Goal: Navigation & Orientation: Find specific page/section

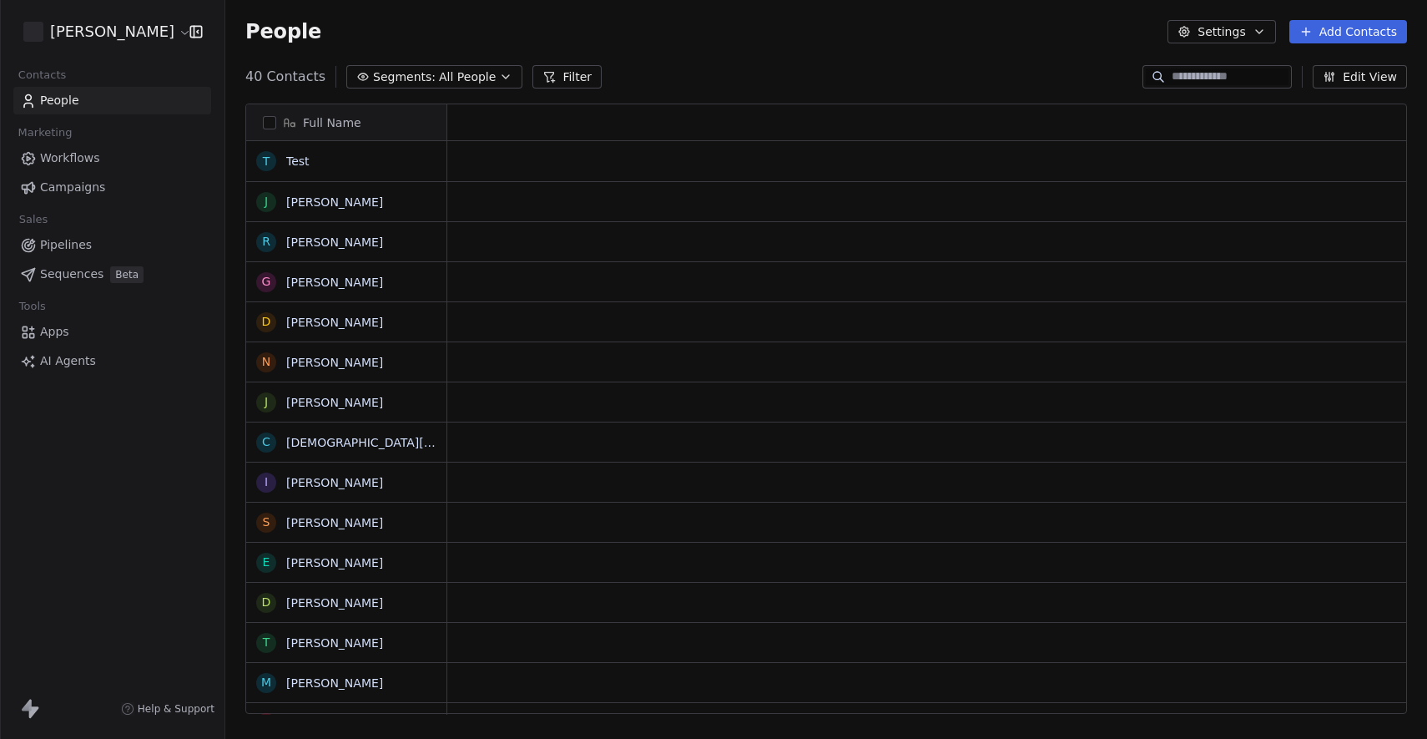
scroll to position [649, 1202]
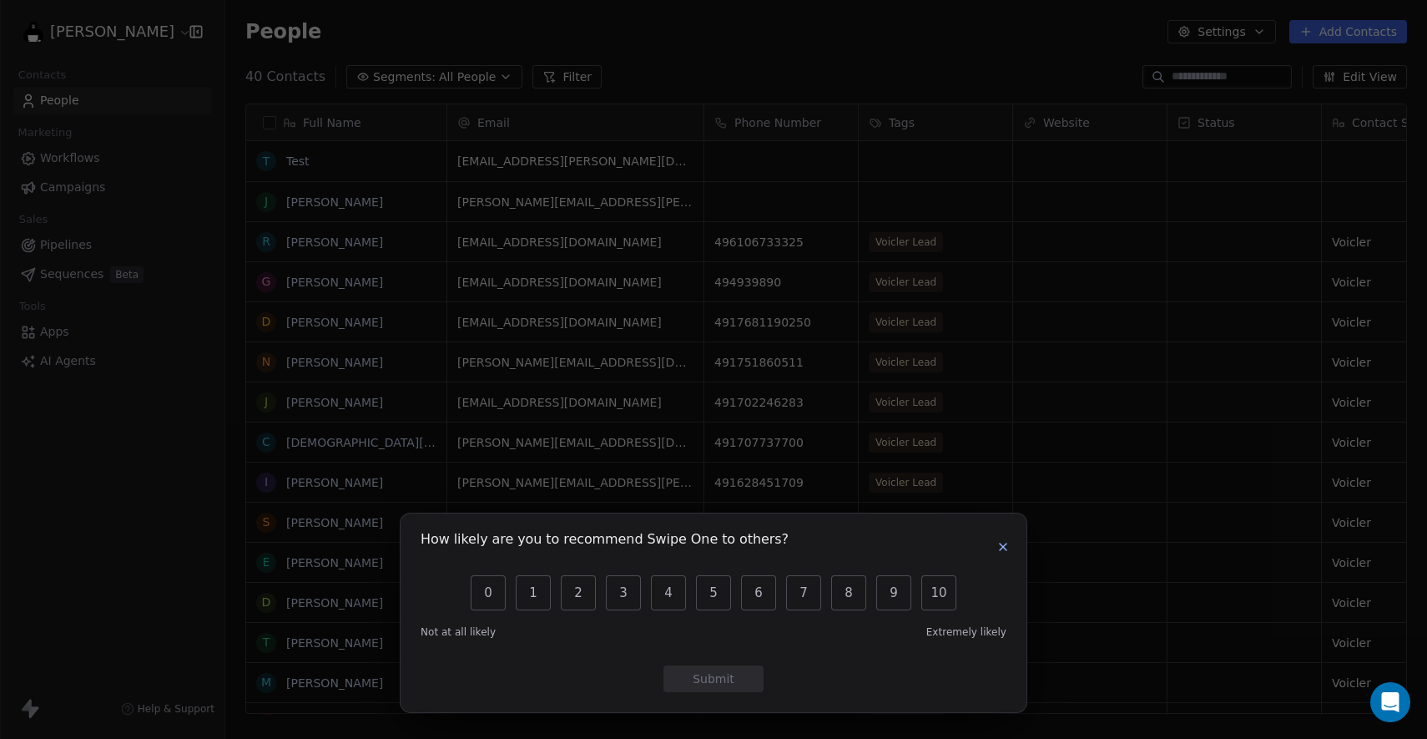
click at [1009, 553] on icon "button" at bounding box center [1003, 546] width 13 height 13
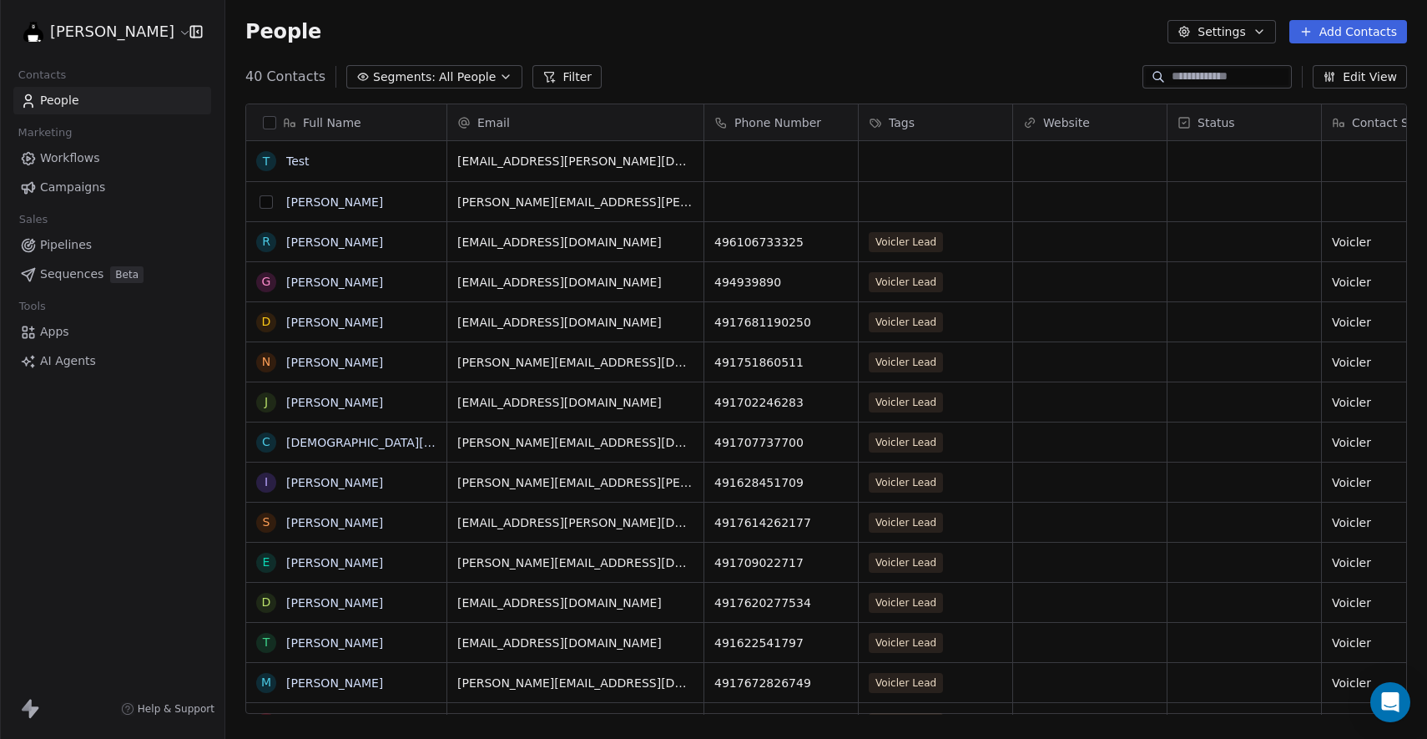
click at [266, 201] on button "grid" at bounding box center [266, 201] width 13 height 13
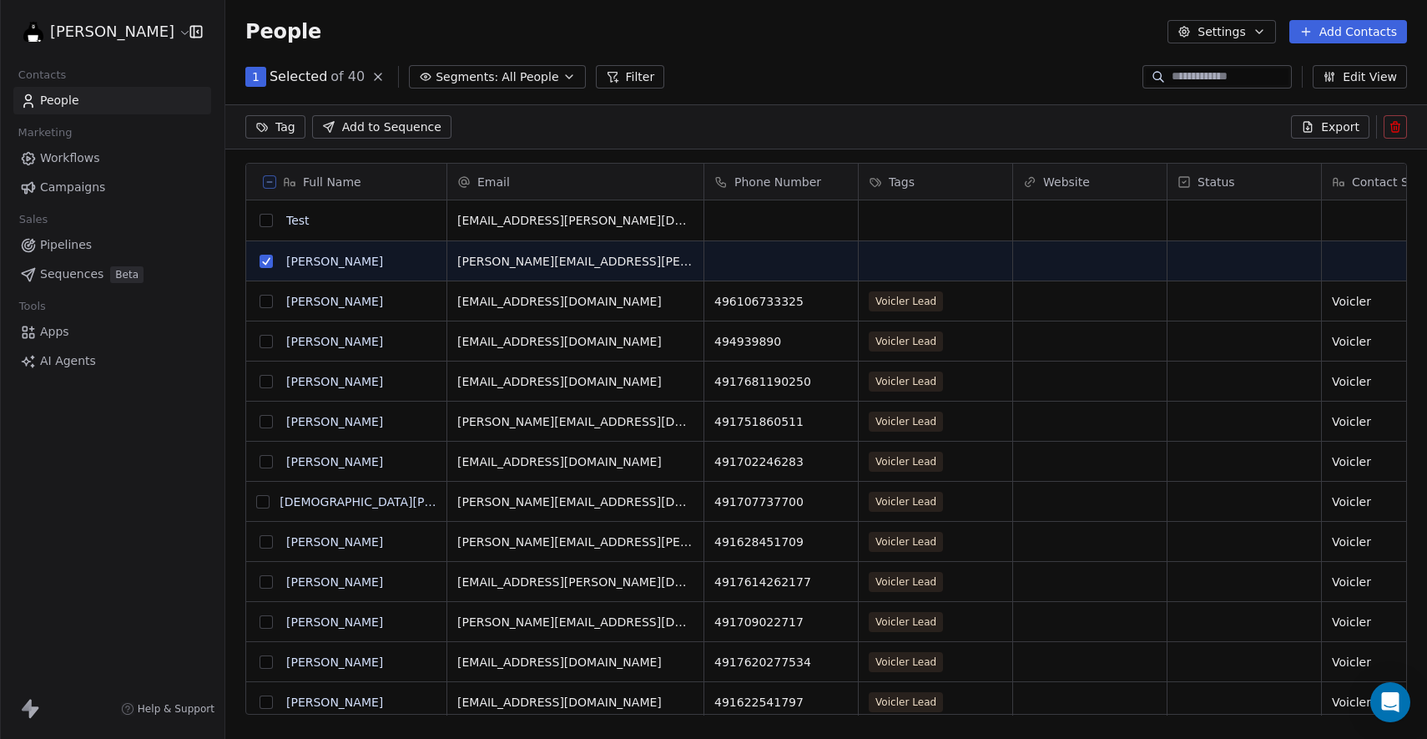
click at [270, 224] on button "grid" at bounding box center [266, 220] width 13 height 13
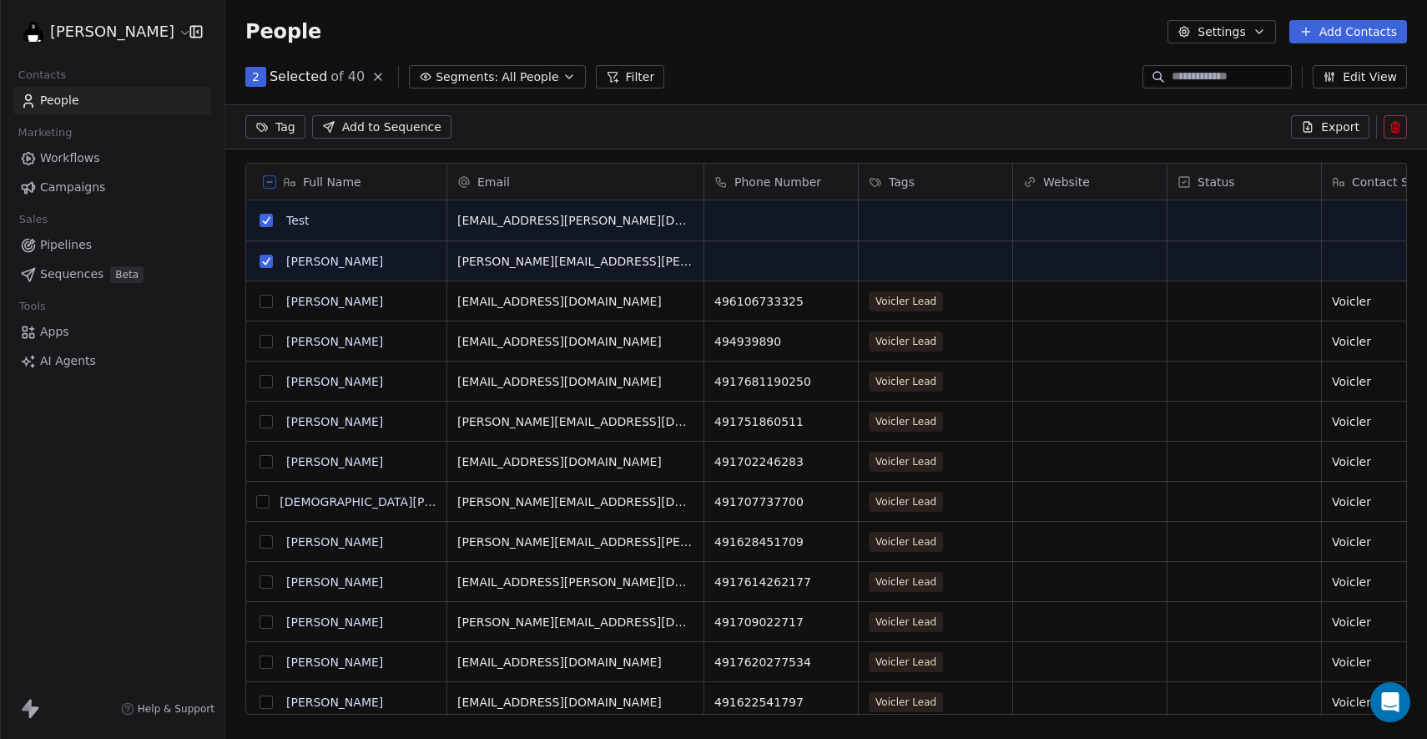
click at [1397, 125] on icon at bounding box center [1395, 126] width 13 height 13
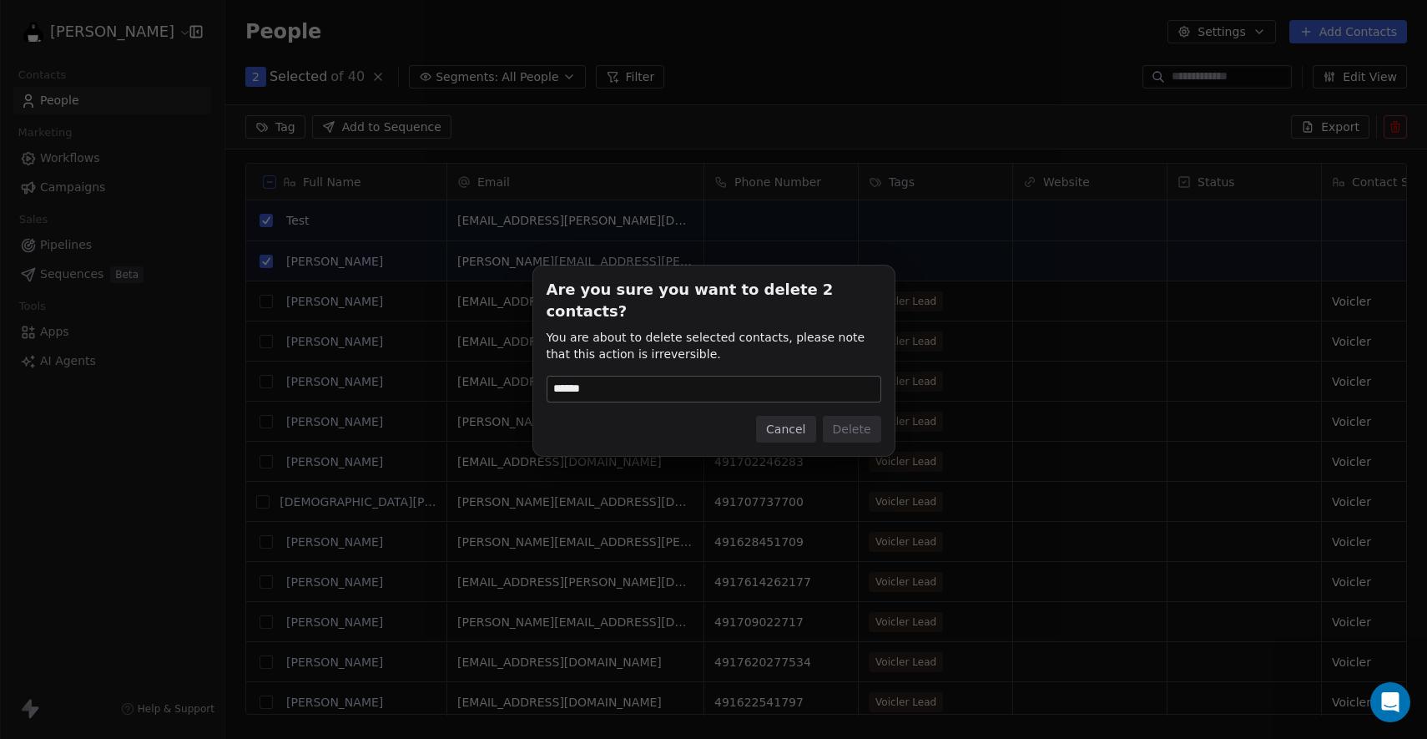
drag, startPoint x: 580, startPoint y: 374, endPoint x: 711, endPoint y: 374, distance: 131.0
click at [710, 376] on input "******" at bounding box center [714, 388] width 333 height 25
type input "******"
click at [866, 420] on button "Delete" at bounding box center [852, 429] width 58 height 27
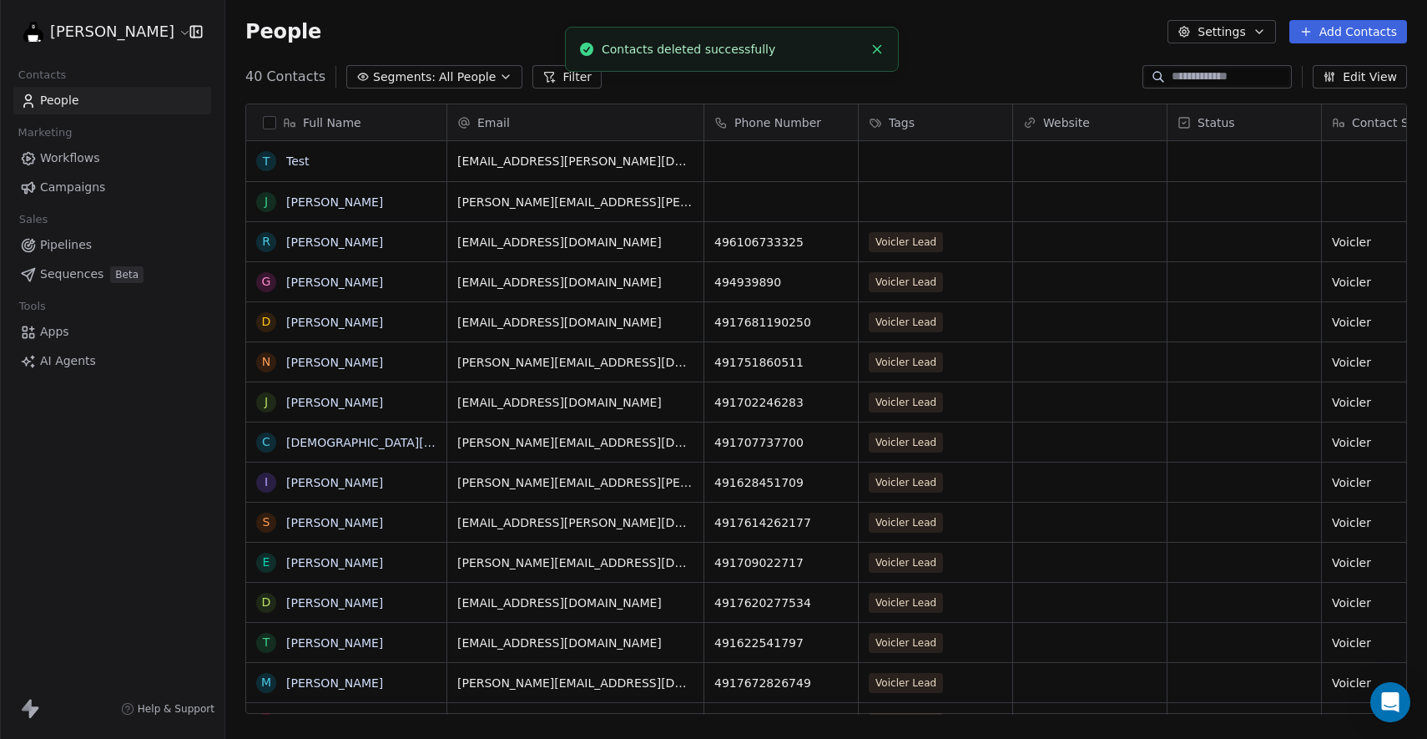
scroll to position [649, 1202]
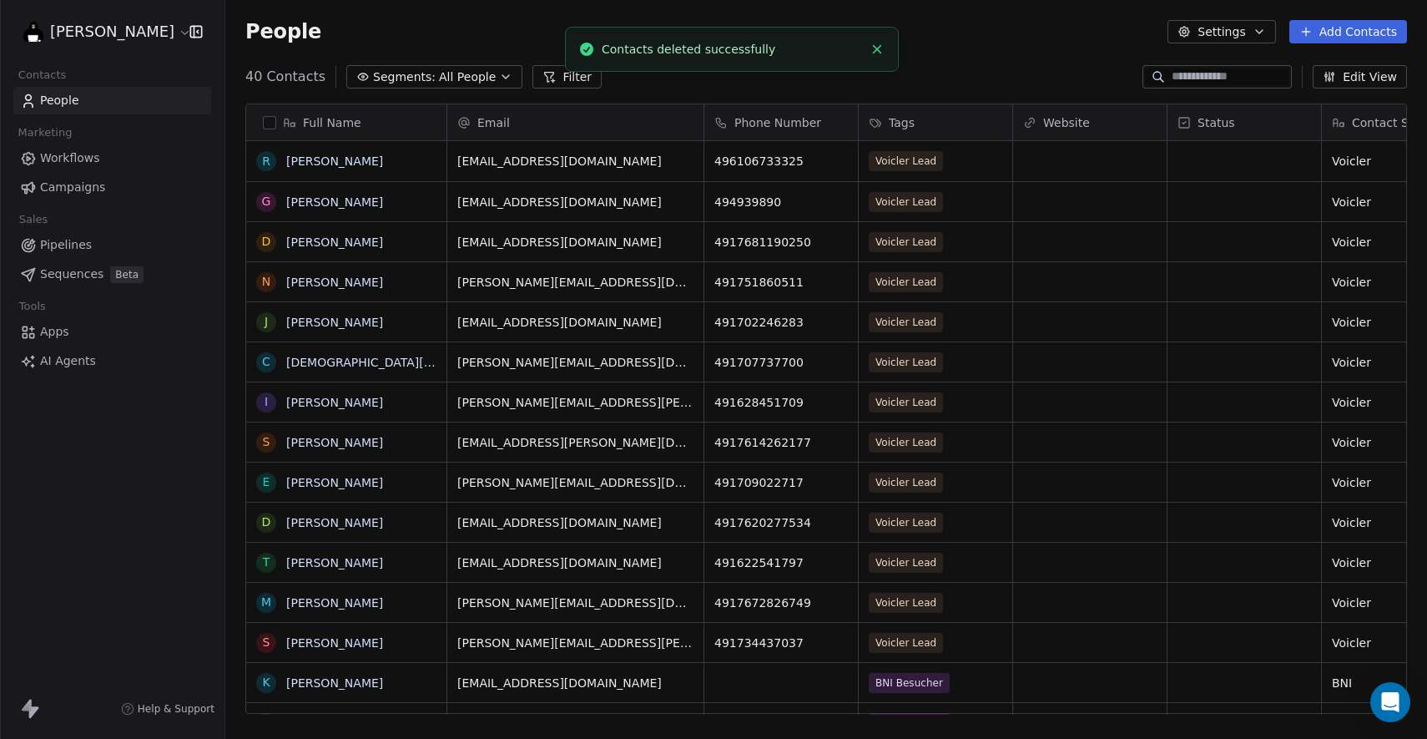
click at [872, 44] on icon "Close toast" at bounding box center [877, 49] width 15 height 15
click at [93, 33] on html "[PERSON_NAME] Contacts People Marketing Workflows Campaigns Sales Pipelines Seq…" at bounding box center [713, 369] width 1427 height 739
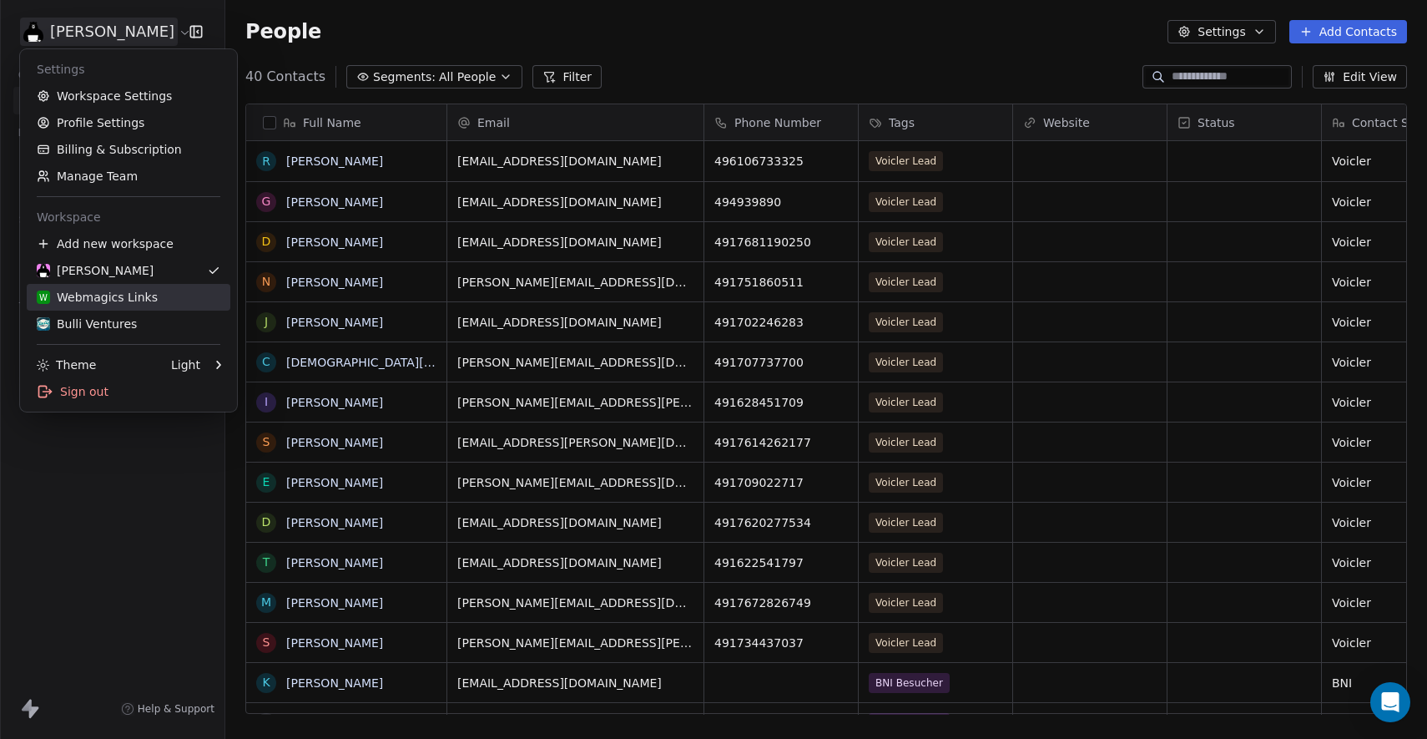
click at [136, 297] on div "W Webmagics Links" at bounding box center [97, 297] width 121 height 17
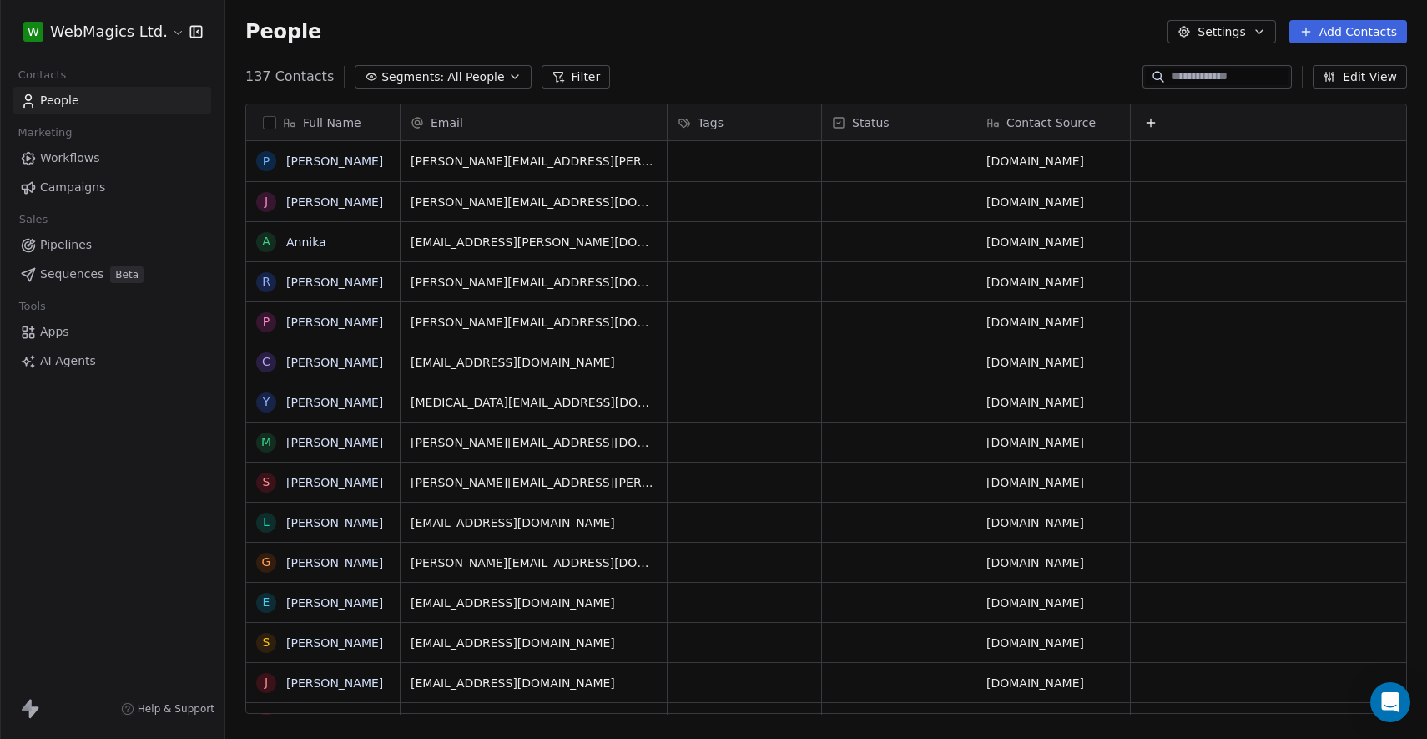
scroll to position [649, 1202]
click at [121, 502] on div "W WebMagics Ltd. Contacts People Marketing Workflows Campaigns Sales Pipelines …" at bounding box center [112, 369] width 225 height 739
click at [714, 56] on div "People Settings Add Contacts" at bounding box center [826, 31] width 1202 height 63
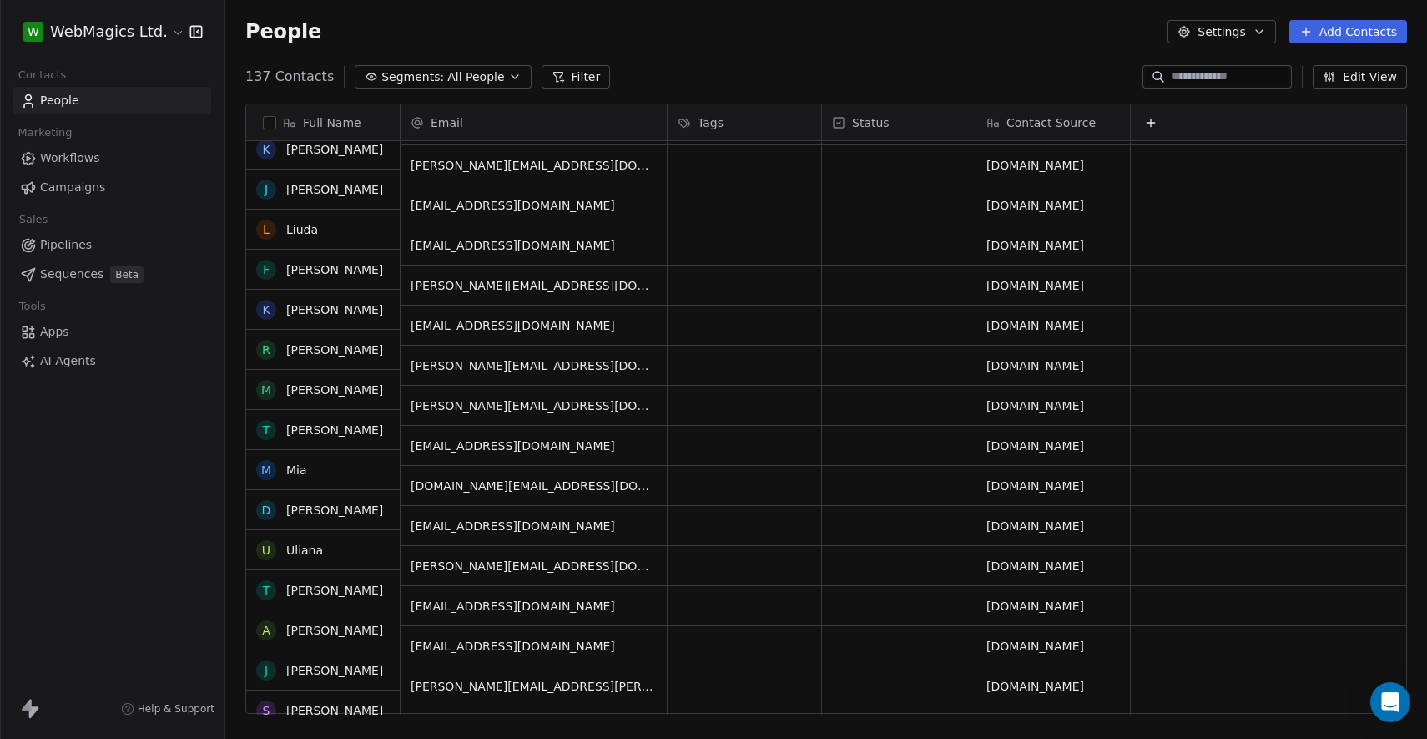
scroll to position [0, 0]
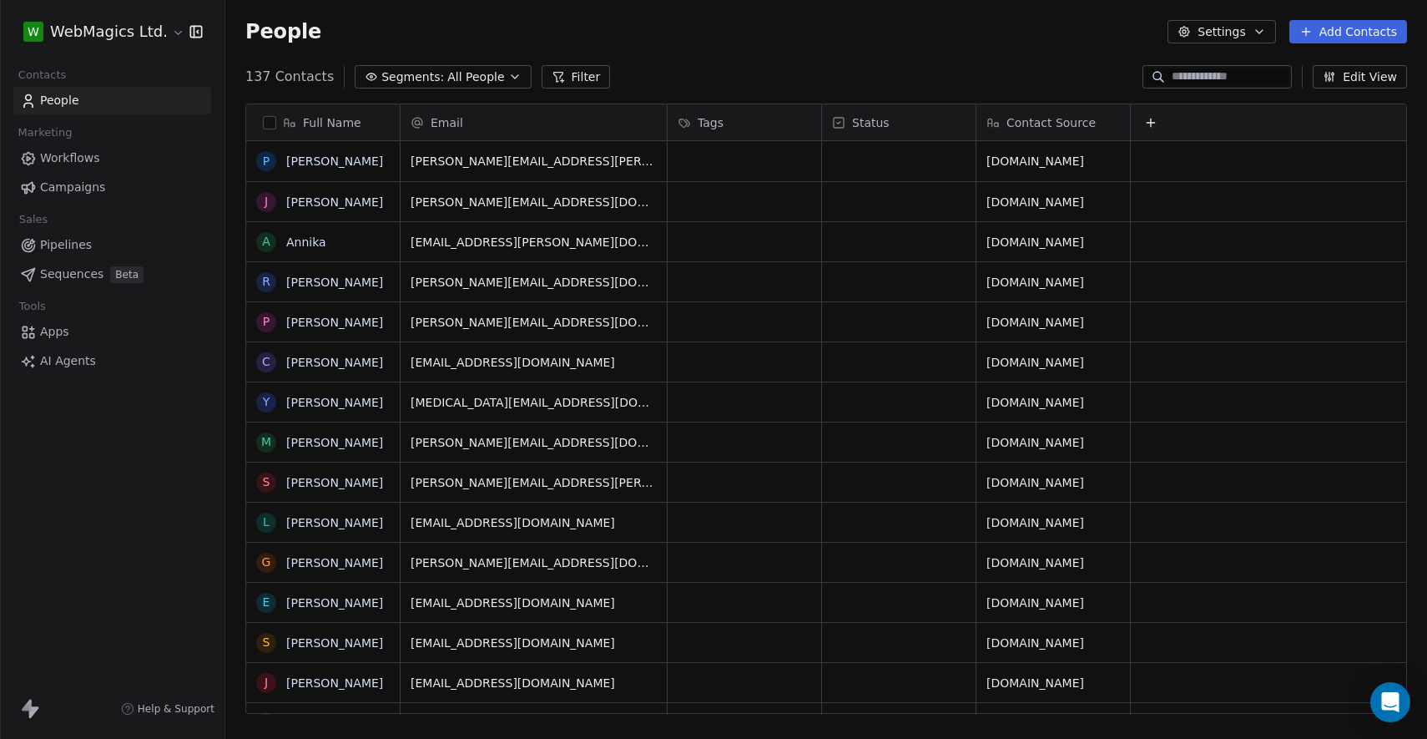
click at [623, 38] on div "People Settings Add Contacts" at bounding box center [826, 31] width 1162 height 23
click at [98, 183] on span "Campaigns" at bounding box center [72, 188] width 65 height 18
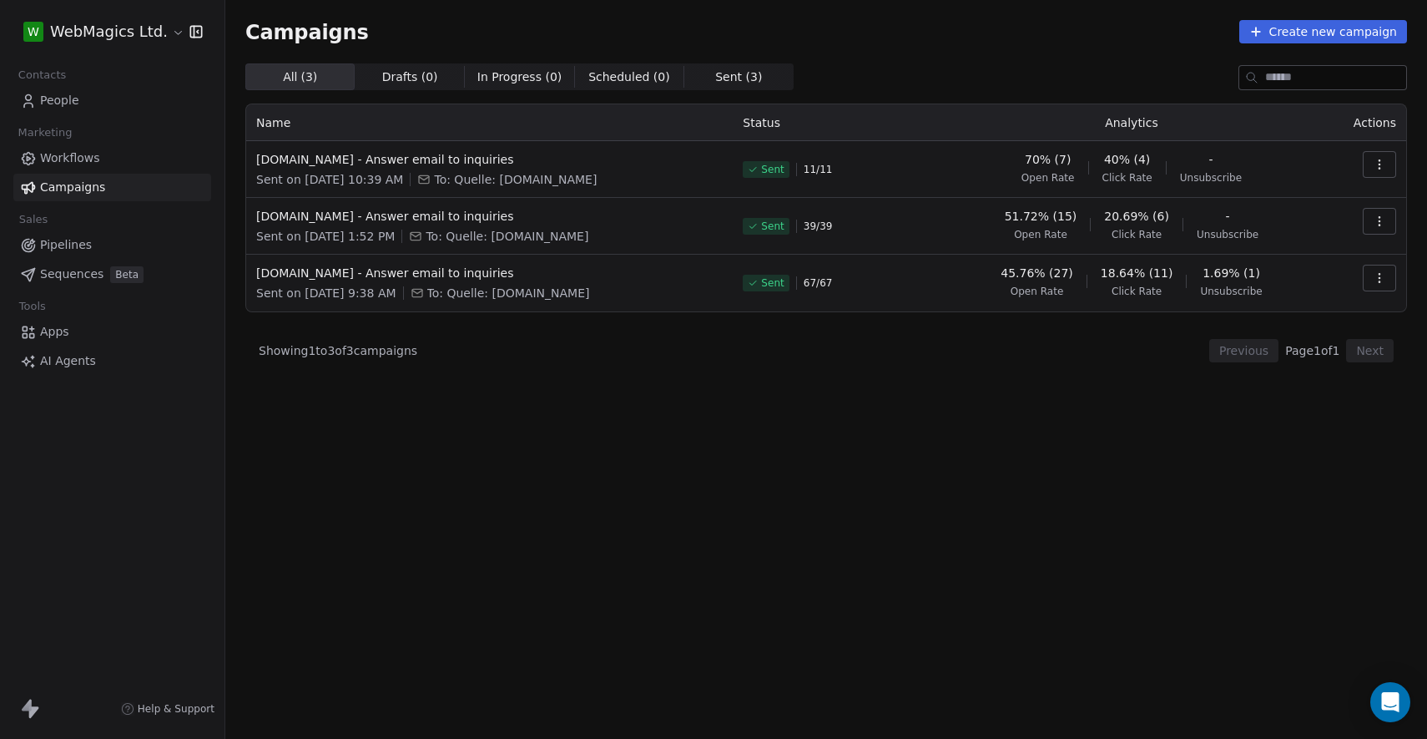
click at [598, 444] on div "All ( 3 ) All ( 3 ) Drafts ( 0 ) Drafts ( 0 ) In Progress ( 0 ) In Progress ( 0…" at bounding box center [826, 327] width 1162 height 528
click at [786, 415] on div "All ( 3 ) All ( 3 ) Drafts ( 0 ) Drafts ( 0 ) In Progress ( 0 ) In Progress ( 0…" at bounding box center [826, 327] width 1162 height 528
click at [913, 466] on div "All ( 3 ) All ( 3 ) Drafts ( 0 ) Drafts ( 0 ) In Progress ( 0 ) In Progress ( 0…" at bounding box center [826, 327] width 1162 height 528
click at [506, 441] on div "All ( 3 ) All ( 3 ) Drafts ( 0 ) Drafts ( 0 ) In Progress ( 0 ) In Progress ( 0…" at bounding box center [826, 327] width 1162 height 528
click at [353, 446] on div "All ( 3 ) All ( 3 ) Drafts ( 0 ) Drafts ( 0 ) In Progress ( 0 ) In Progress ( 0…" at bounding box center [826, 327] width 1162 height 528
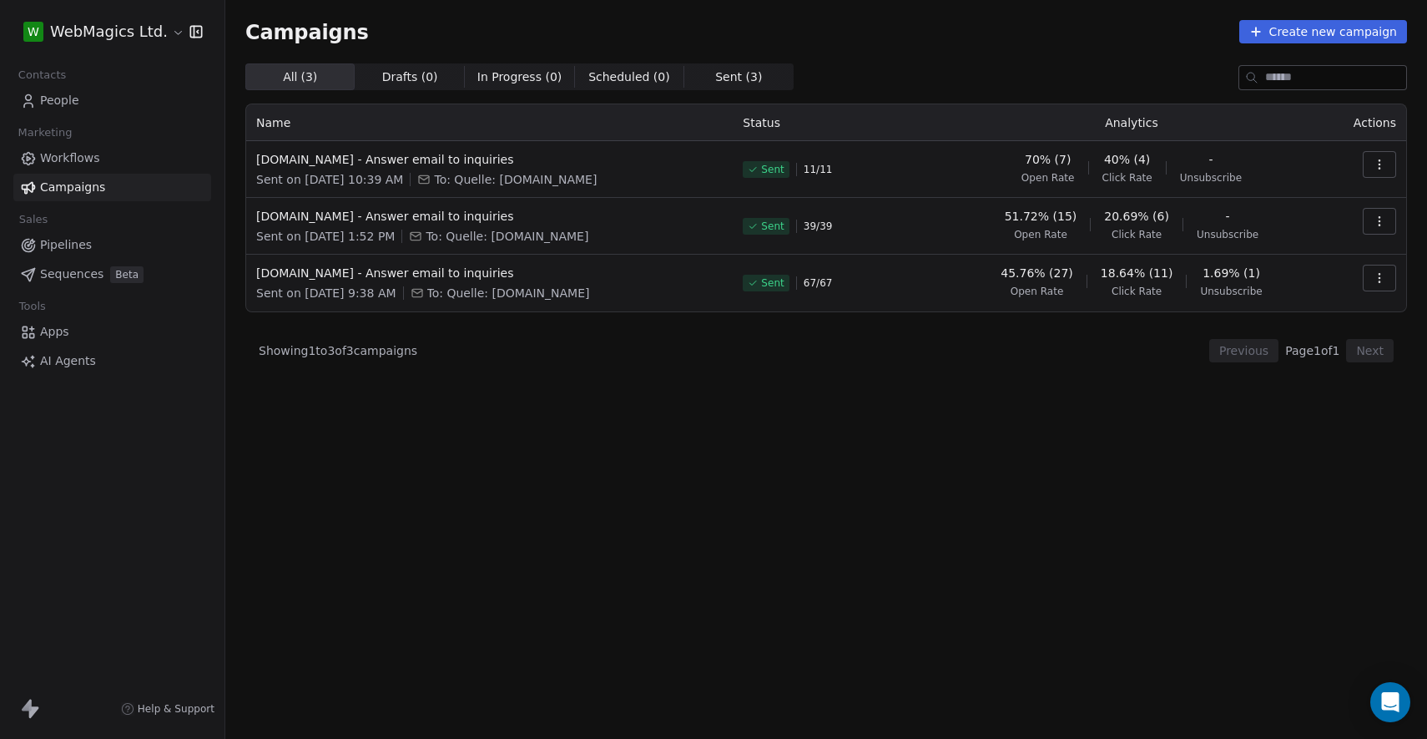
click at [70, 366] on span "AI Agents" at bounding box center [68, 361] width 56 height 18
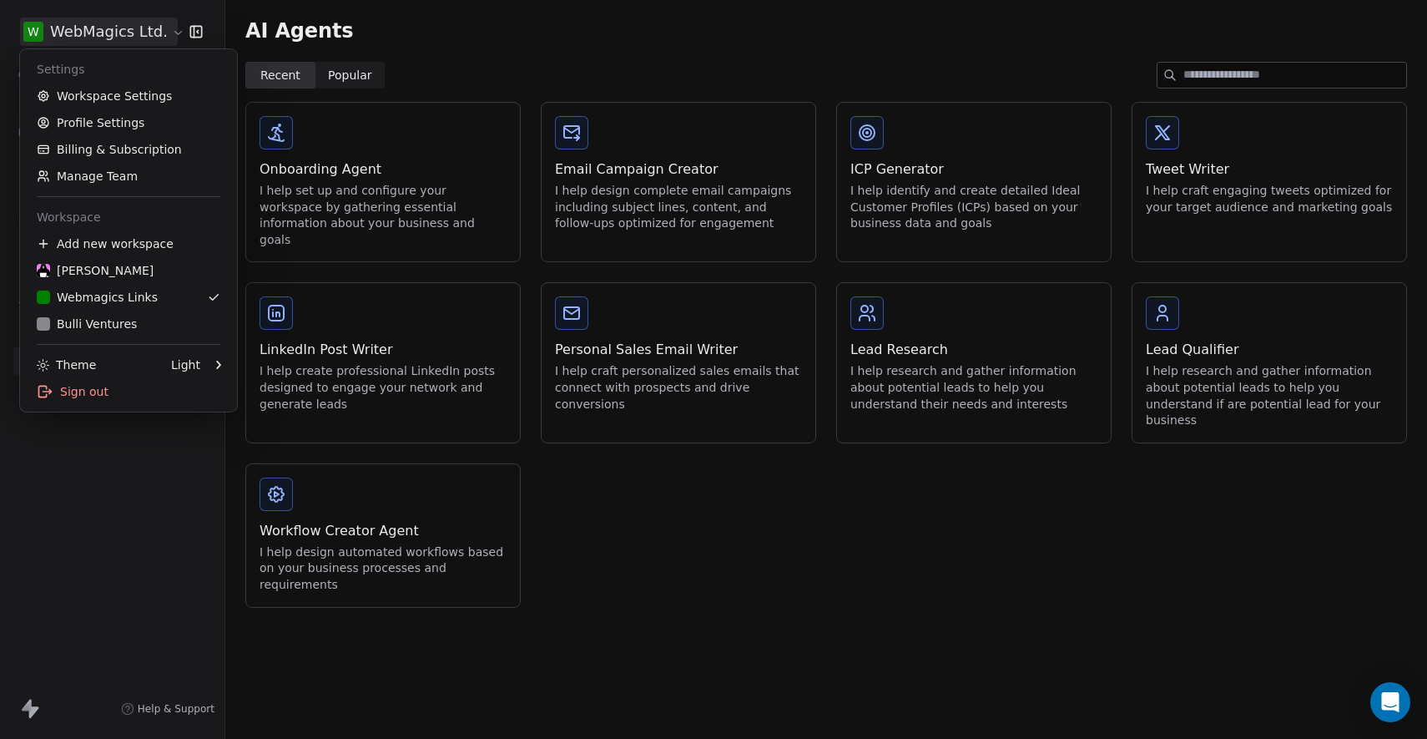
click at [164, 32] on html "W WebMagics Ltd. Contacts People Marketing Workflows Campaigns Sales Pipelines …" at bounding box center [713, 369] width 1427 height 739
click at [139, 274] on div "[PERSON_NAME]" at bounding box center [129, 270] width 184 height 17
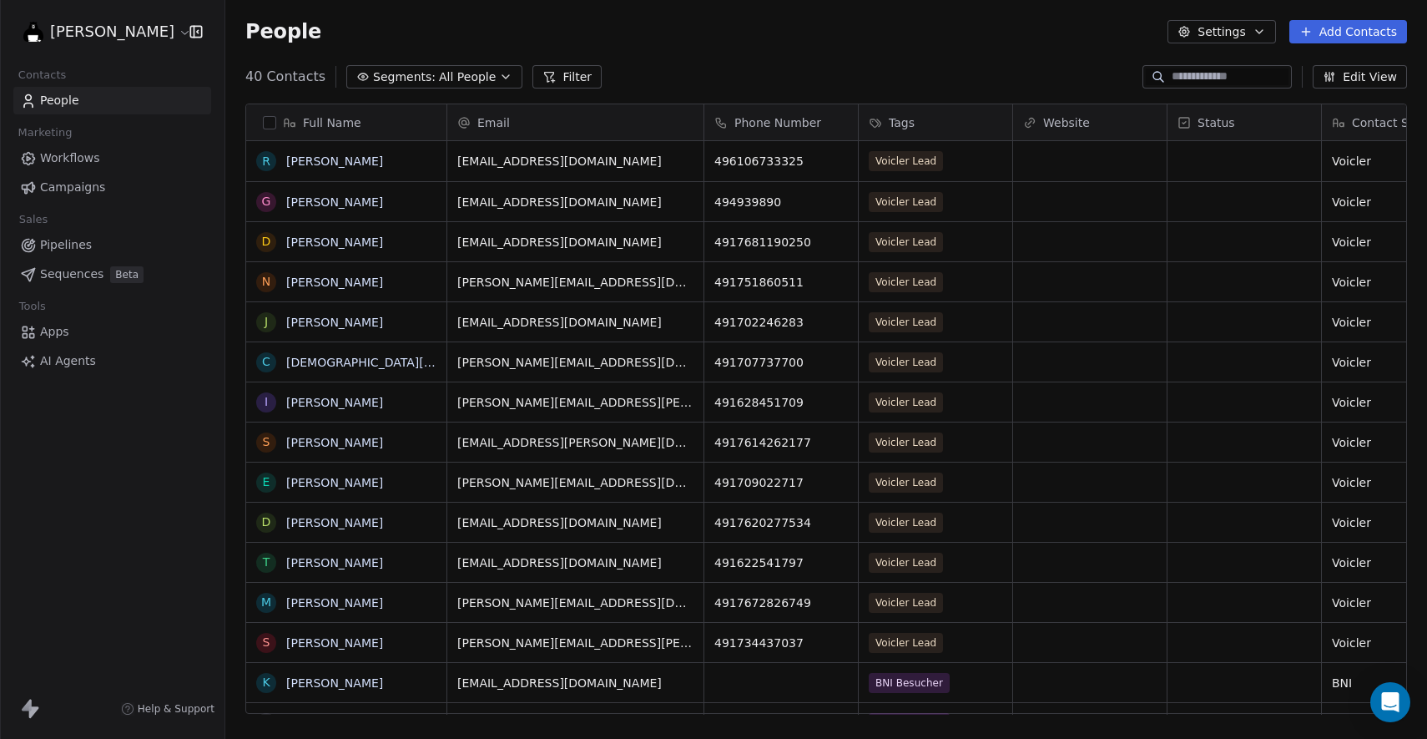
click at [110, 501] on div "[PERSON_NAME] Contacts People Marketing Workflows Campaigns Sales Pipelines Seq…" at bounding box center [112, 369] width 225 height 739
click at [669, 35] on div "People Settings Add Contacts" at bounding box center [826, 31] width 1162 height 23
click at [553, 28] on div "People Settings Add Contacts" at bounding box center [826, 31] width 1162 height 23
click at [416, 26] on div "People Settings Add Contacts" at bounding box center [826, 31] width 1162 height 23
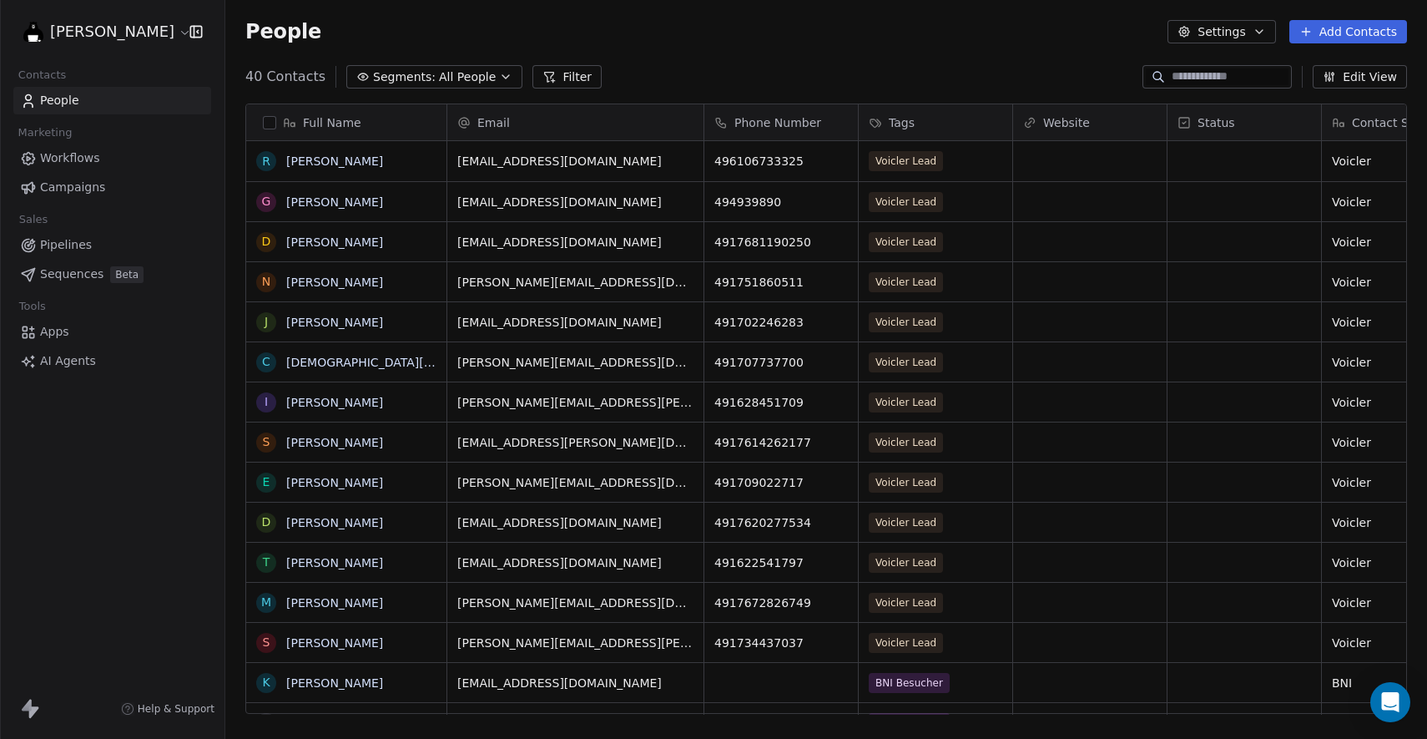
click at [416, 26] on div "People Settings Add Contacts" at bounding box center [826, 31] width 1162 height 23
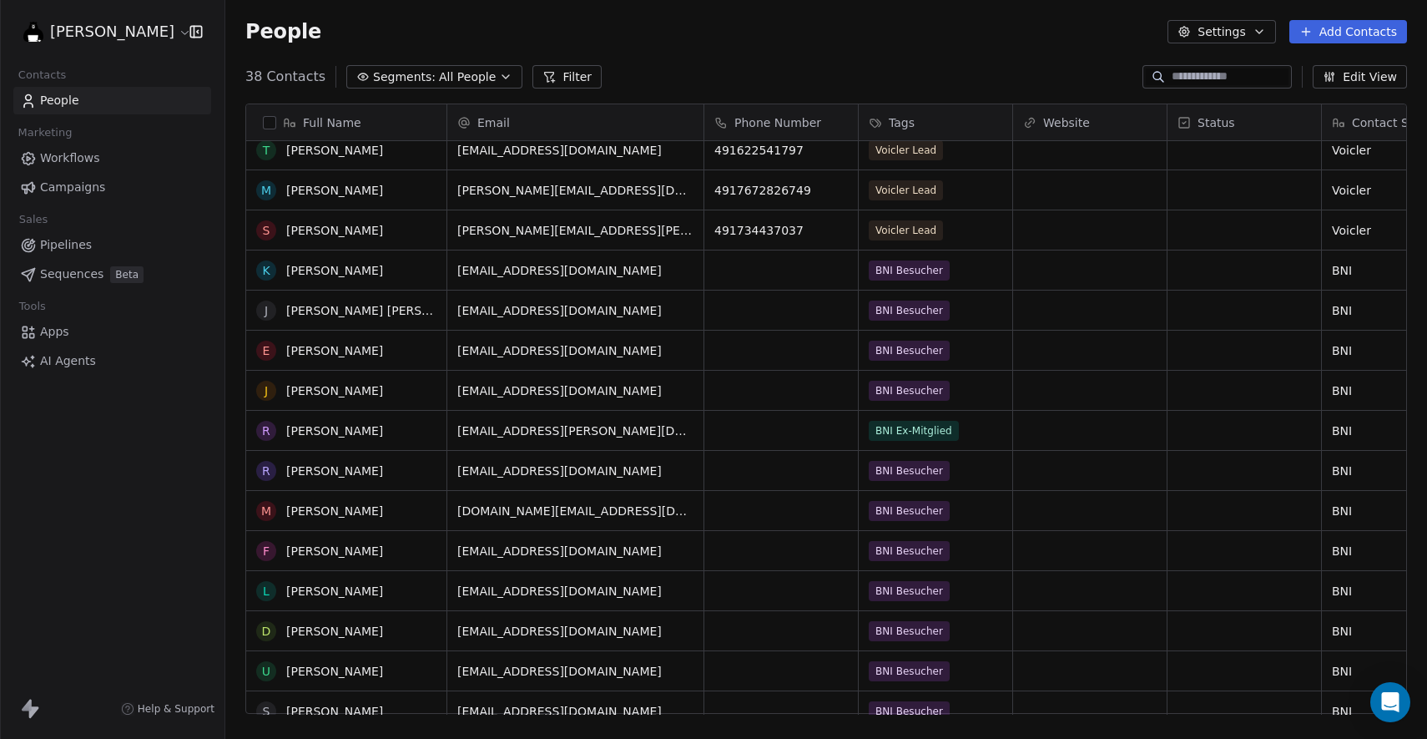
scroll to position [434, 0]
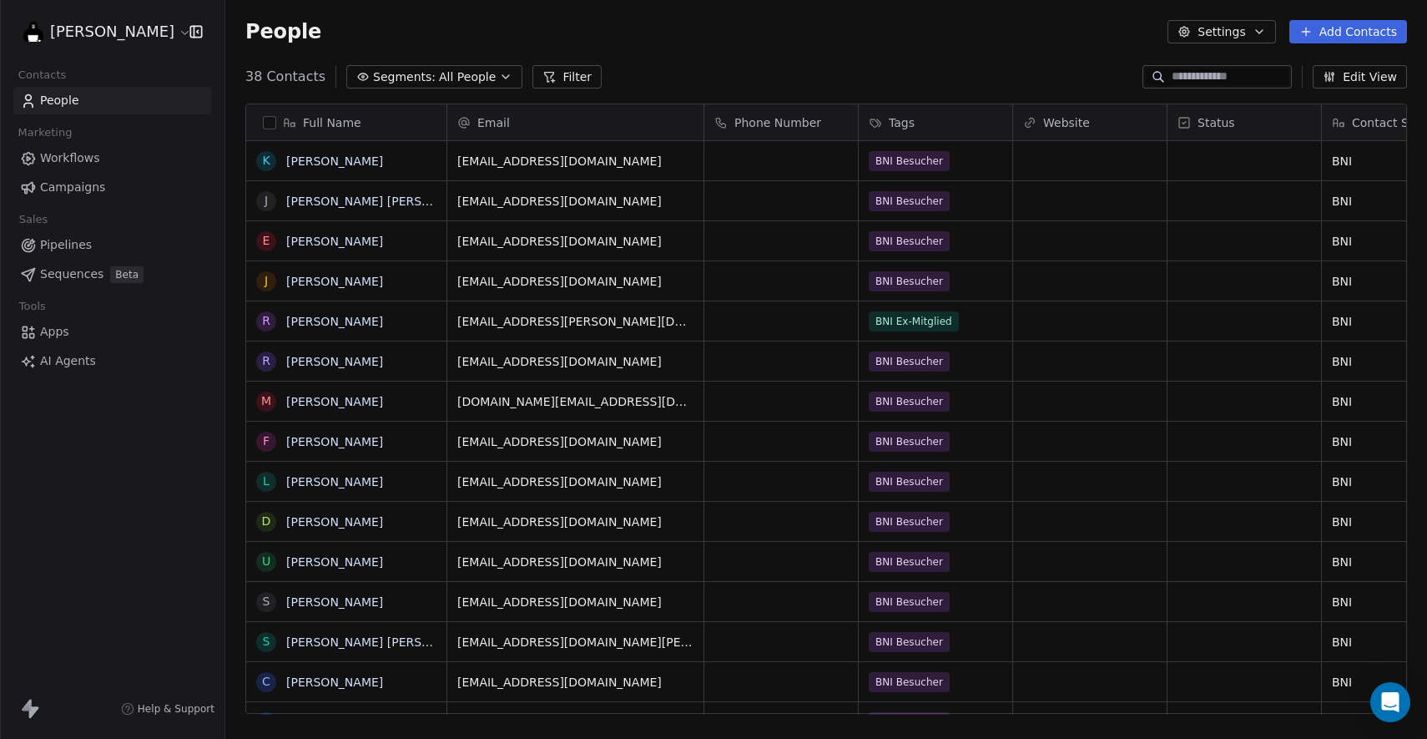
click at [770, 16] on div "People Settings Add Contacts" at bounding box center [826, 31] width 1202 height 63
click at [707, 21] on div "People Settings Add Contacts" at bounding box center [826, 31] width 1162 height 23
